Goal: Task Accomplishment & Management: Manage account settings

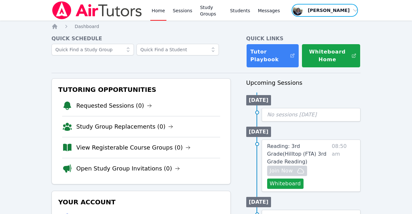
click at [355, 11] on span "button" at bounding box center [325, 10] width 68 height 14
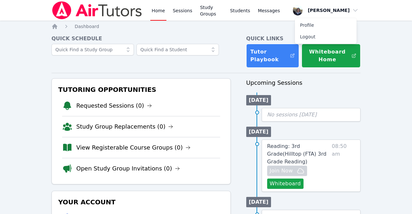
click at [311, 37] on button "Logout" at bounding box center [326, 37] width 62 height 12
